Goal: Transaction & Acquisition: Obtain resource

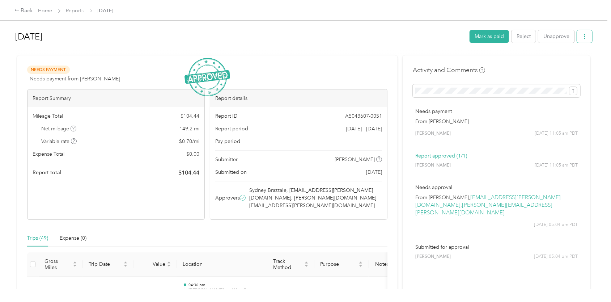
click at [583, 38] on icon "button" at bounding box center [584, 36] width 5 height 5
click at [554, 65] on span "Download" at bounding box center [562, 63] width 24 height 8
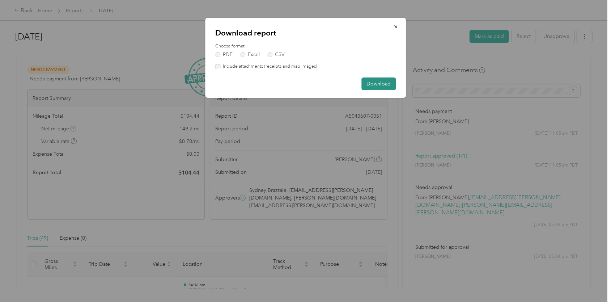
click at [380, 88] on button "Download" at bounding box center [378, 83] width 34 height 13
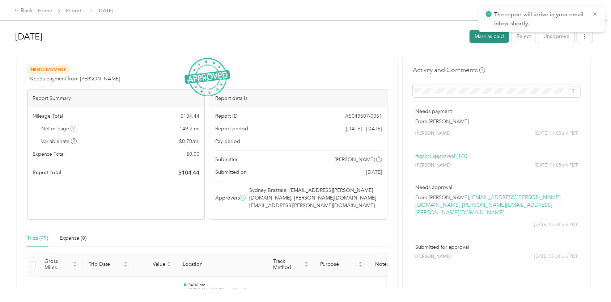
click at [476, 38] on button "Mark as paid" at bounding box center [488, 36] width 39 height 13
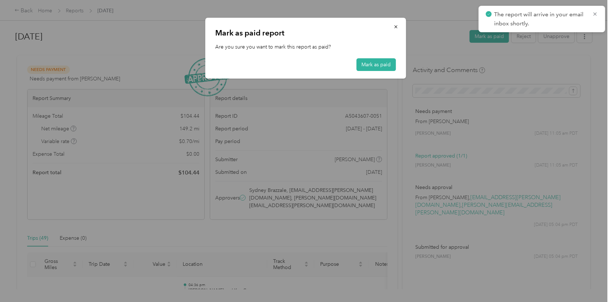
click at [375, 71] on div "[PERSON_NAME] as paid report Are you sure you want to mark this report as paid?…" at bounding box center [305, 48] width 201 height 61
click at [378, 67] on button "Mark as paid" at bounding box center [375, 64] width 39 height 13
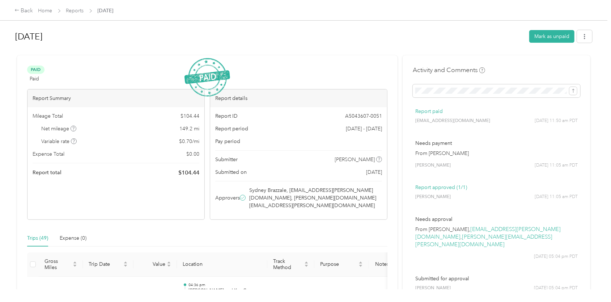
drag, startPoint x: 342, startPoint y: 42, endPoint x: 355, endPoint y: 38, distance: 13.7
click at [342, 42] on h1 "[DATE]" at bounding box center [269, 36] width 509 height 17
click at [581, 40] on button "button" at bounding box center [584, 36] width 15 height 13
click at [556, 64] on span "Download" at bounding box center [562, 63] width 24 height 8
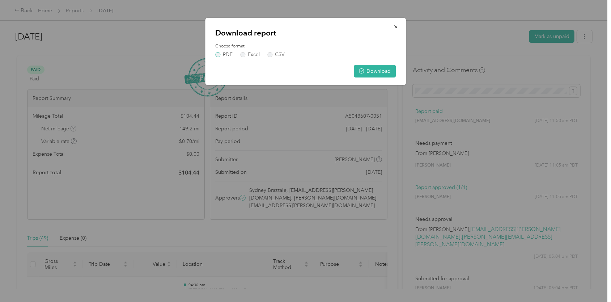
click at [221, 56] on label "PDF" at bounding box center [223, 54] width 17 height 5
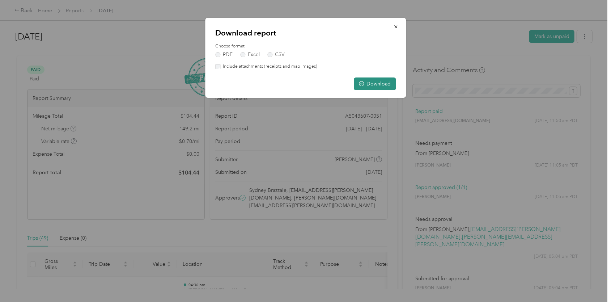
click at [365, 86] on button "Download" at bounding box center [375, 83] width 42 height 13
